Goal: Information Seeking & Learning: Learn about a topic

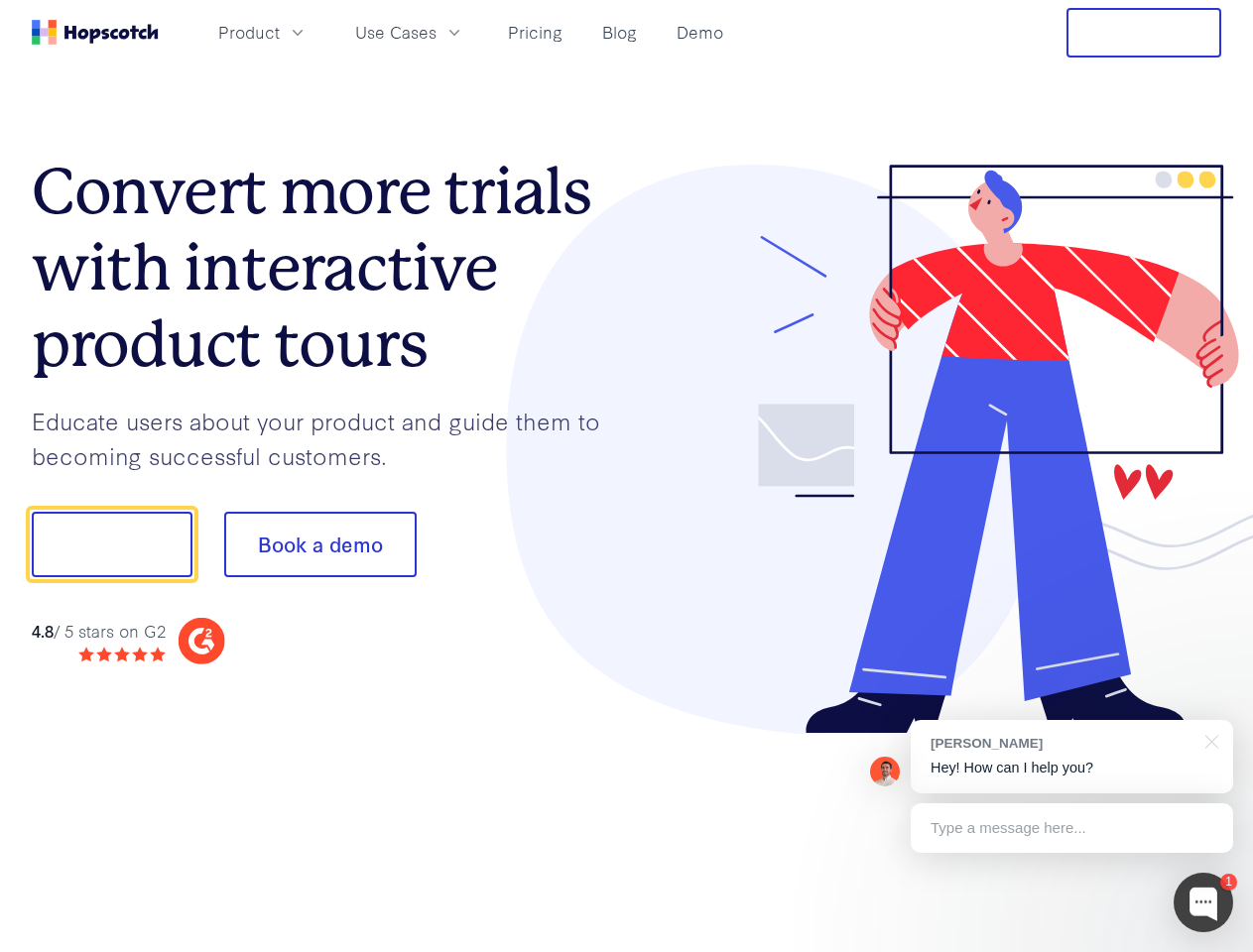
click at [626, 476] on div at bounding box center [924, 450] width 596 height 570
click at [280, 32] on span "Product" at bounding box center [249, 32] width 62 height 25
click at [437, 32] on span "Use Cases" at bounding box center [395, 32] width 81 height 25
click at [1144, 33] on button "Free Trial" at bounding box center [1143, 33] width 155 height 50
click at [111, 544] on button "Show me!" at bounding box center [112, 544] width 161 height 66
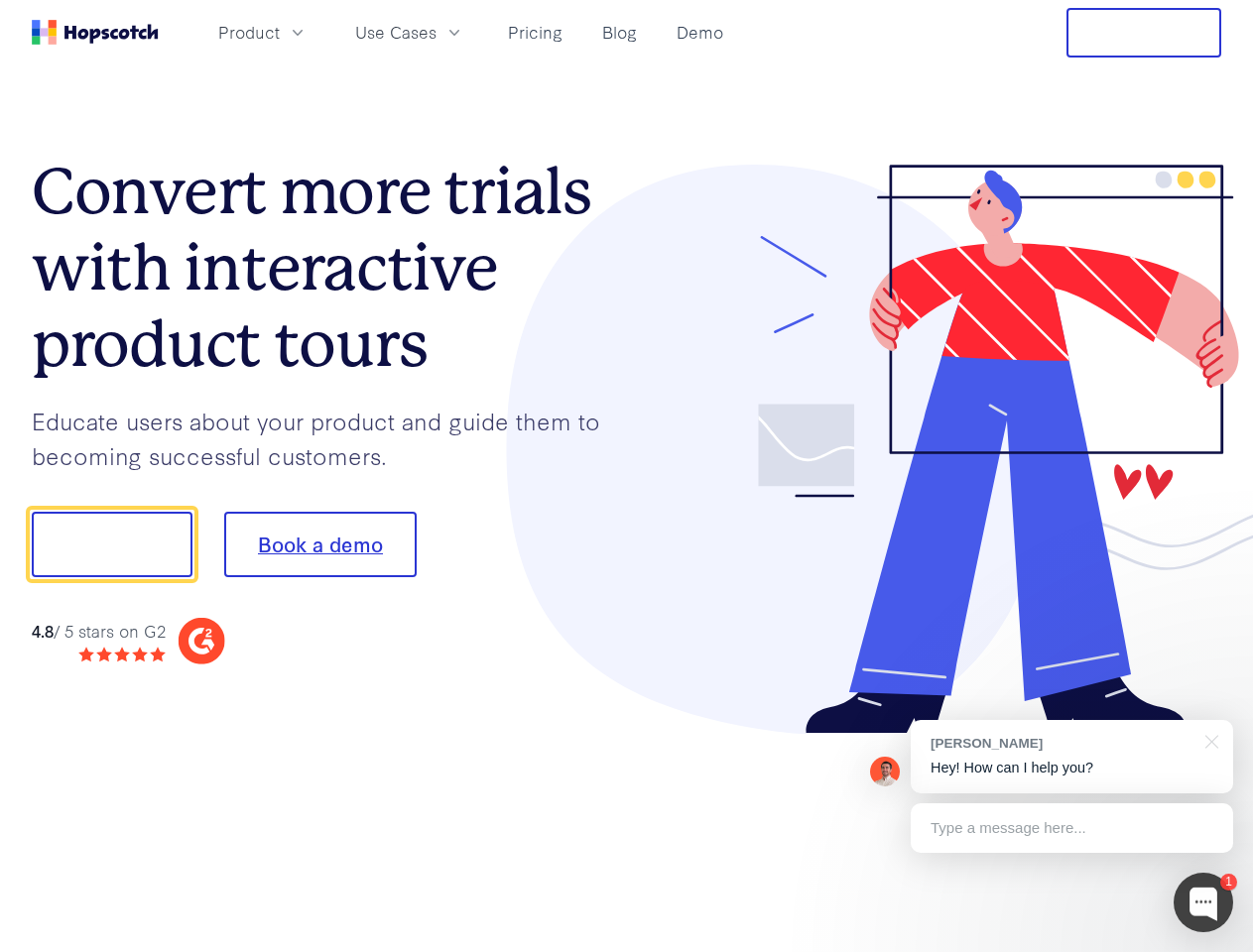
click at [320, 544] on button "Book a demo" at bounding box center [320, 544] width 193 height 66
click at [1203, 902] on div at bounding box center [1203, 903] width 60 height 60
click at [1071, 756] on div "[PERSON_NAME] Hey! How can I help you?" at bounding box center [1071, 756] width 323 height 73
click at [1208, 740] on div at bounding box center [1208, 740] width 50 height 41
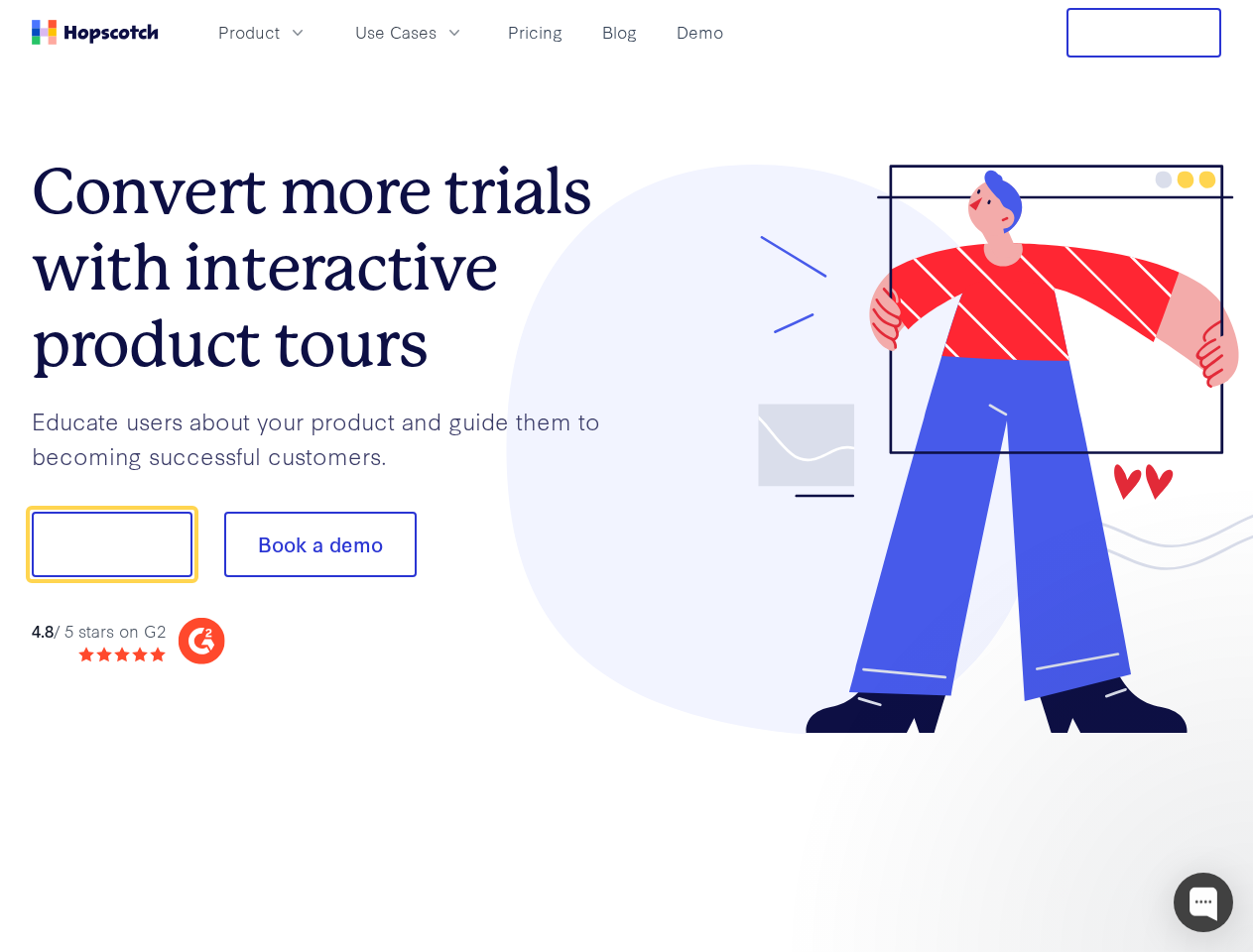
click at [1071, 828] on div at bounding box center [1047, 541] width 372 height 661
